Goal: Register for event/course

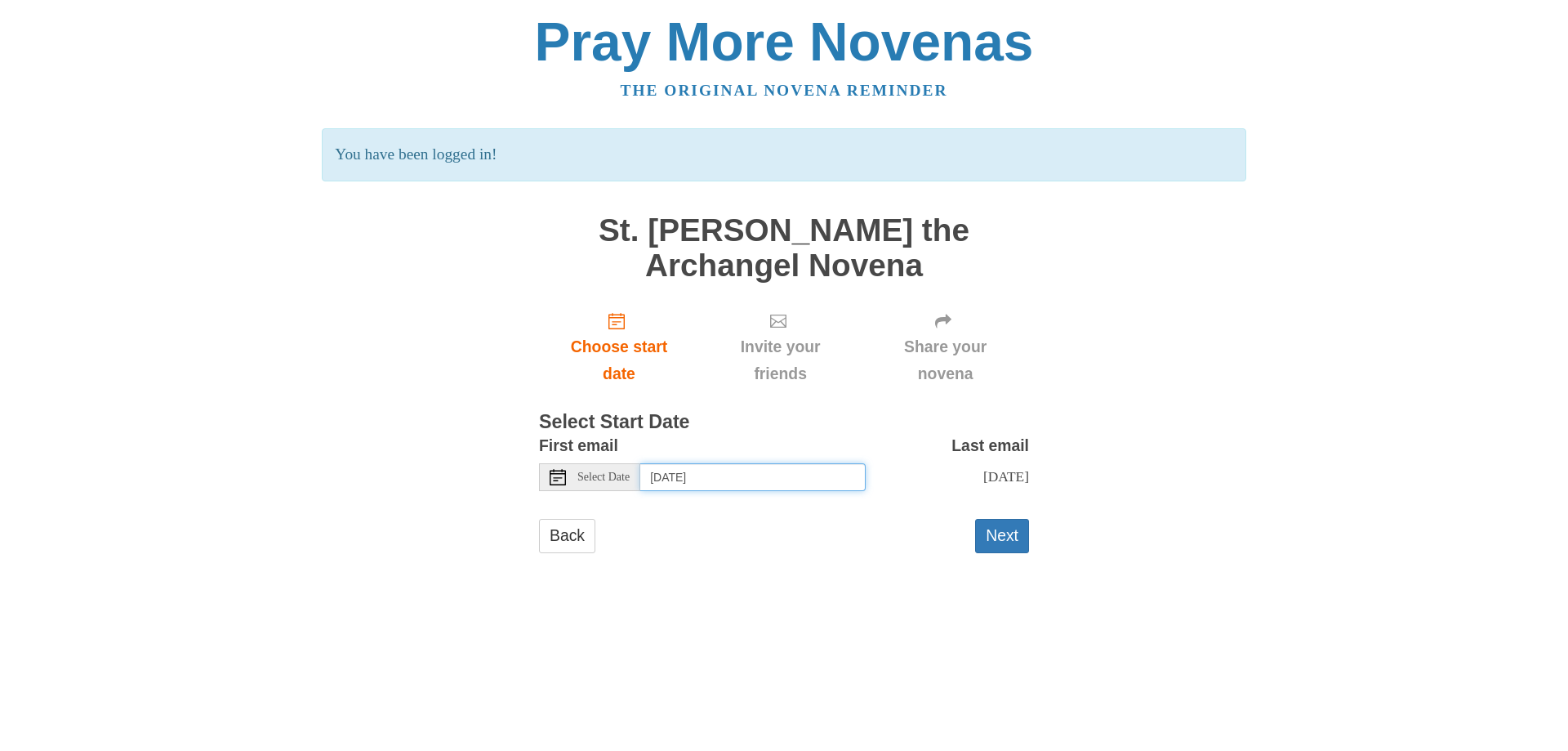
click at [847, 456] on input "Friday, September 5th" at bounding box center [753, 477] width 225 height 28
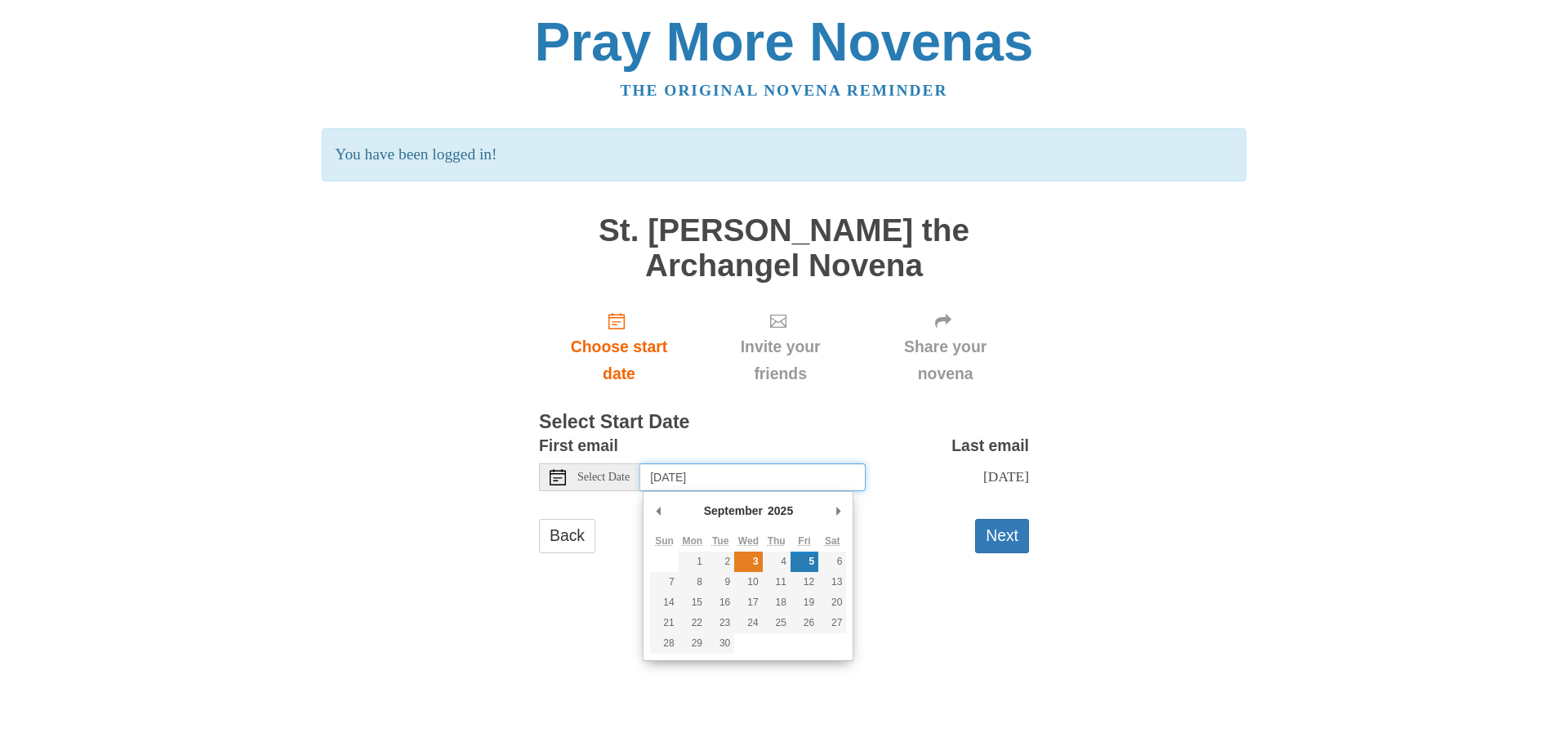
type input "Wednesday, September 3rd"
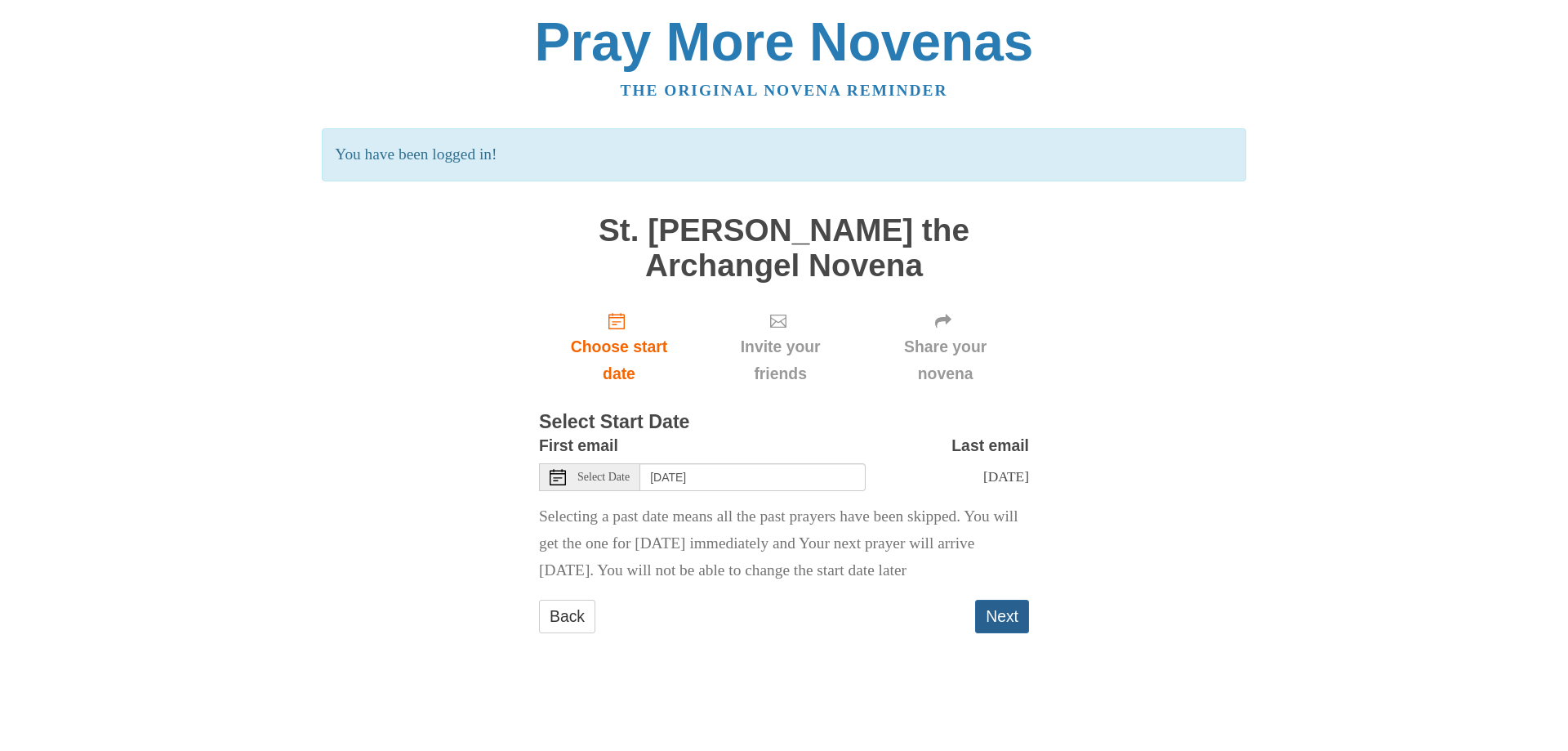
click at [985, 456] on button "Next" at bounding box center [1002, 616] width 54 height 34
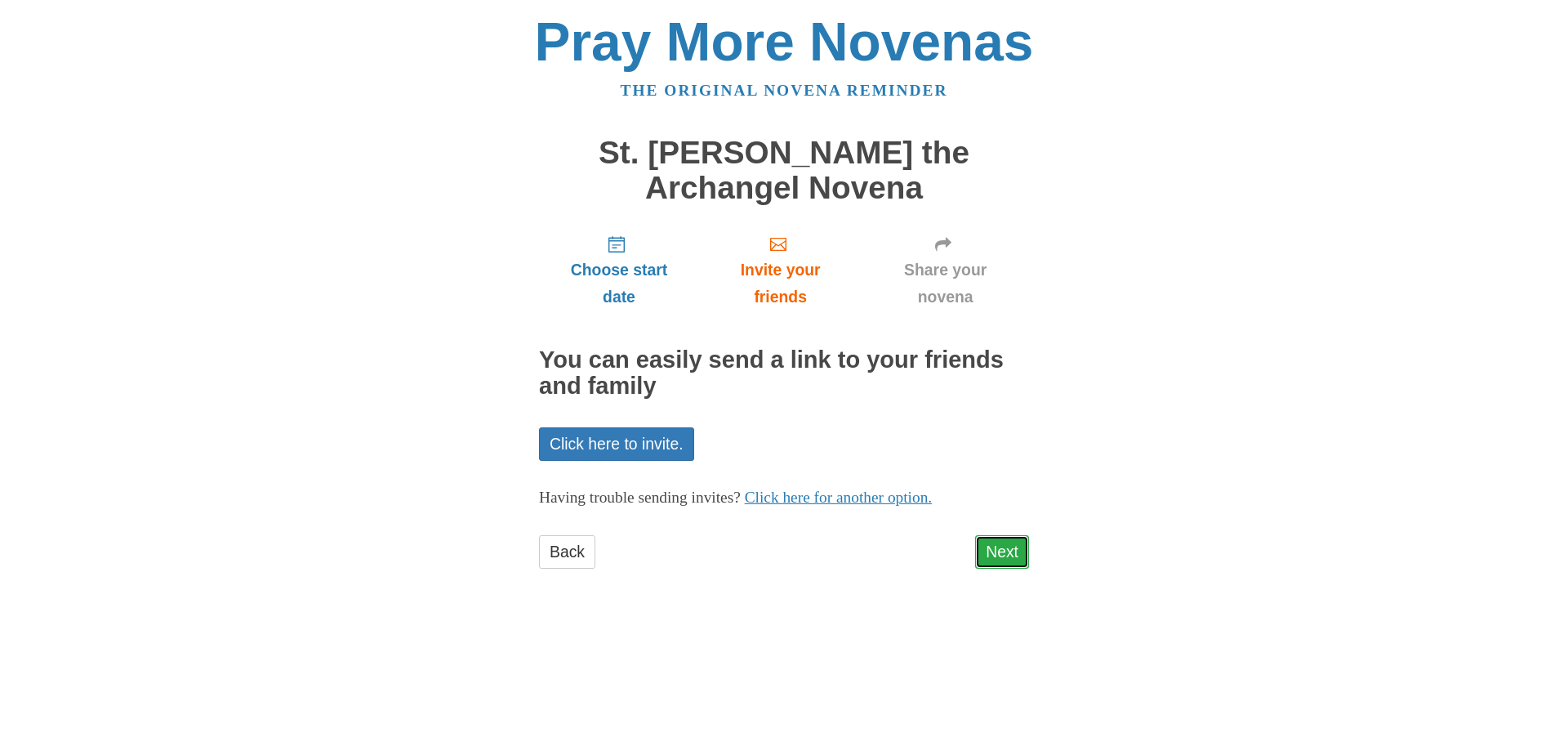
click at [1009, 563] on link "Next" at bounding box center [1002, 551] width 54 height 34
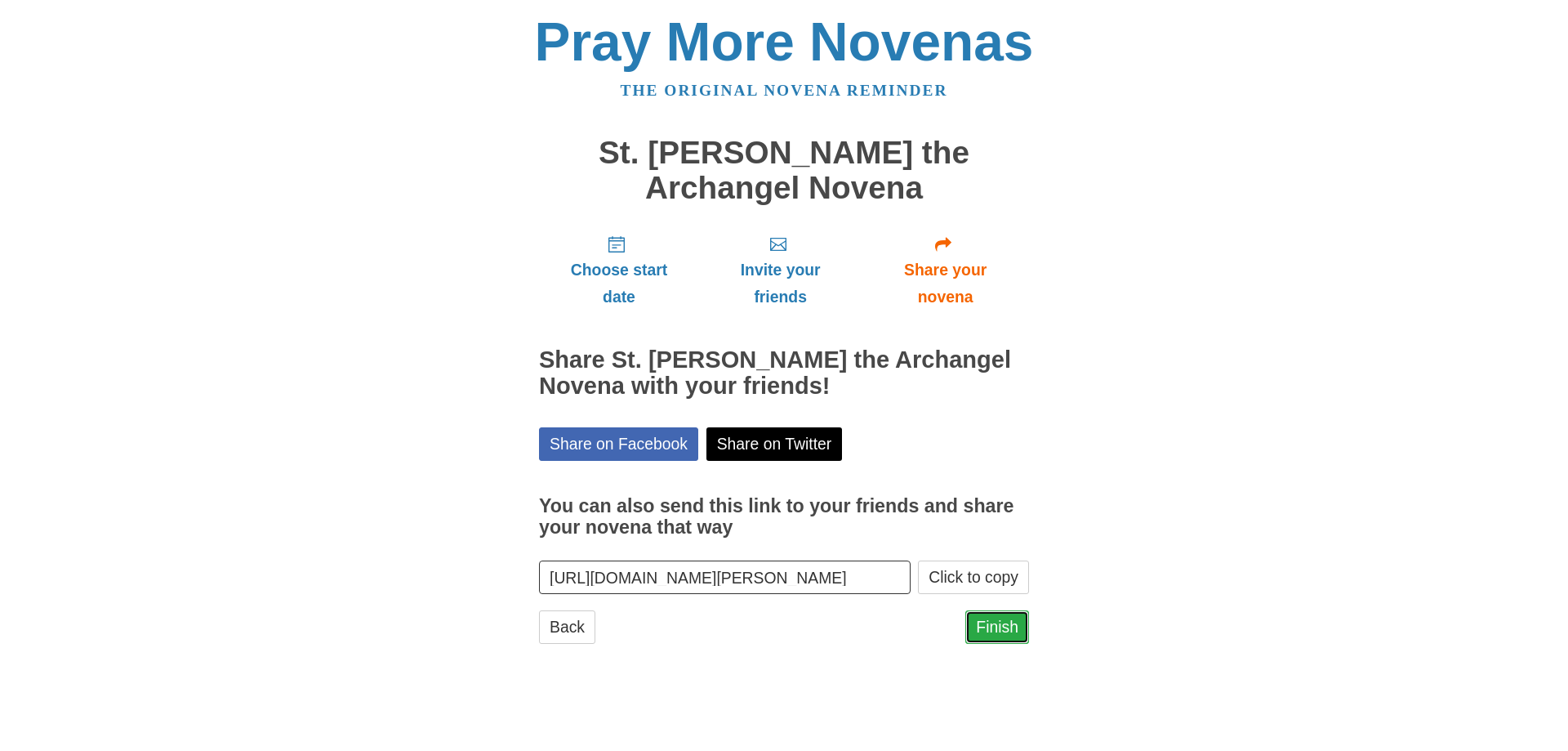
click at [985, 620] on link "Finish" at bounding box center [997, 627] width 64 height 34
